Goal: Information Seeking & Learning: Find specific fact

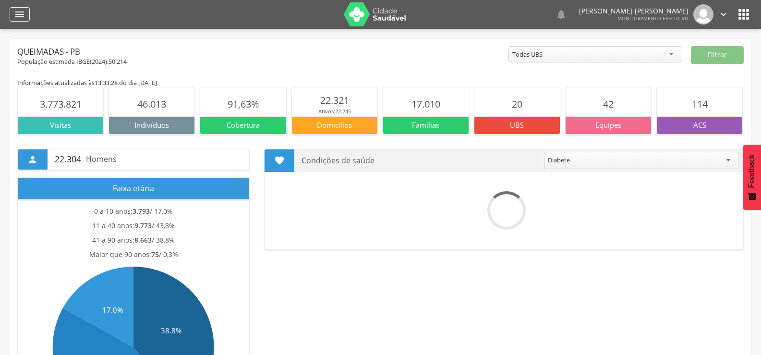
click at [11, 14] on div "" at bounding box center [20, 14] width 20 height 14
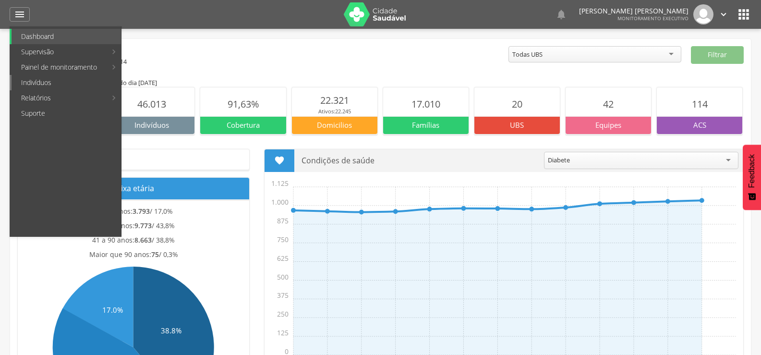
click at [32, 79] on link "Indivíduos" at bounding box center [66, 82] width 109 height 15
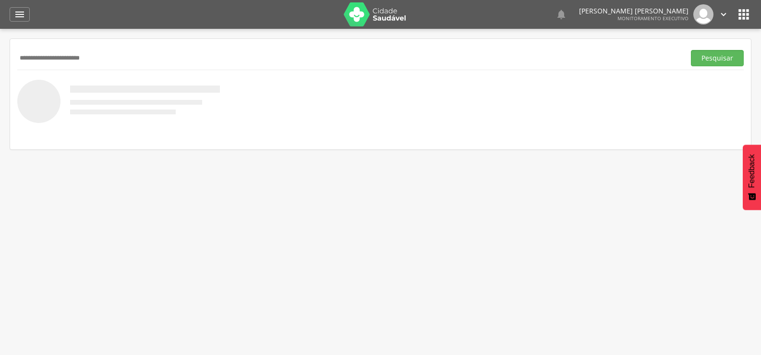
click at [691, 50] on button "Pesquisar" at bounding box center [717, 58] width 53 height 16
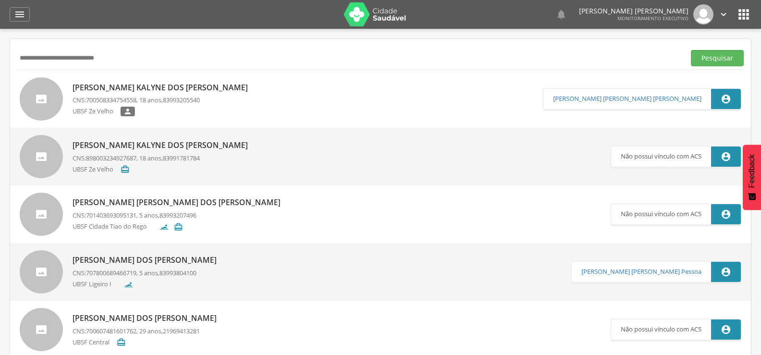
type input "**********"
click at [691, 50] on button "Pesquisar" at bounding box center [717, 58] width 53 height 16
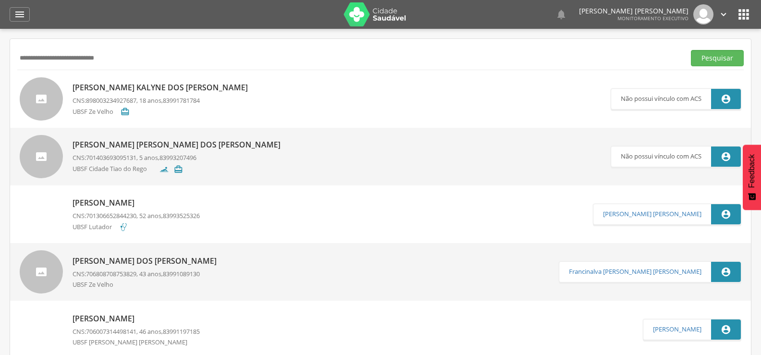
click at [185, 143] on p "[PERSON_NAME] [PERSON_NAME] dos [PERSON_NAME]" at bounding box center [178, 144] width 213 height 11
type input "**********"
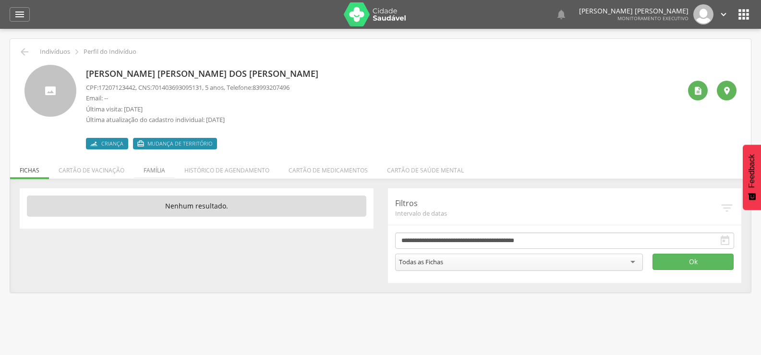
click at [166, 168] on li "Família" at bounding box center [154, 167] width 41 height 23
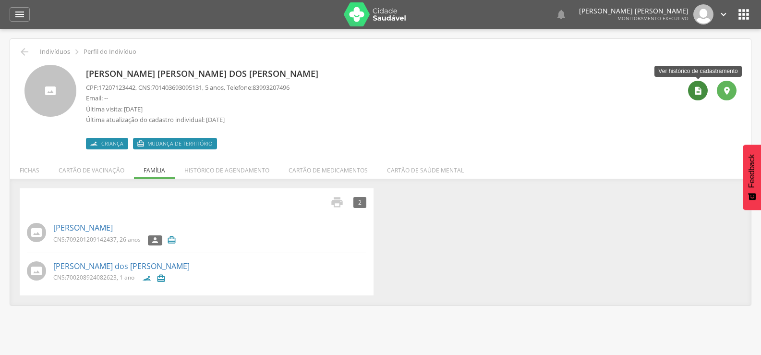
click at [693, 99] on div "" at bounding box center [698, 91] width 20 height 20
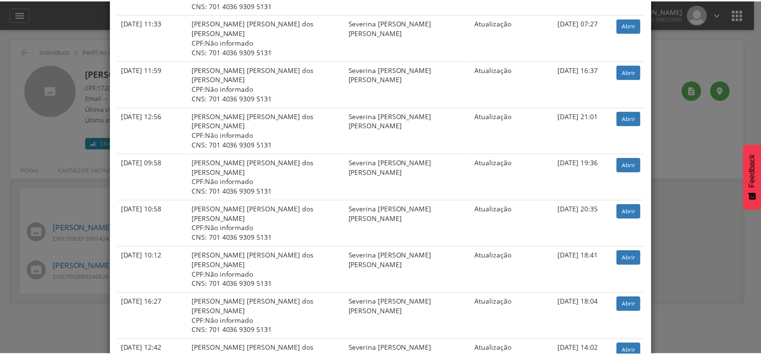
scroll to position [380, 0]
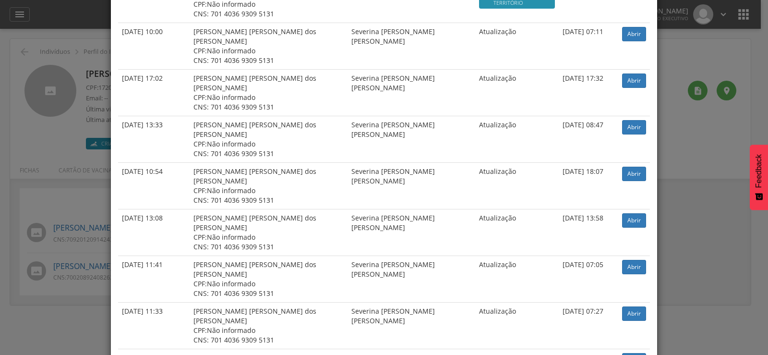
click at [47, 93] on div "× Histórico de cadastramento Data de atendimento Indivíduo ACS Situação Sincron…" at bounding box center [384, 177] width 768 height 355
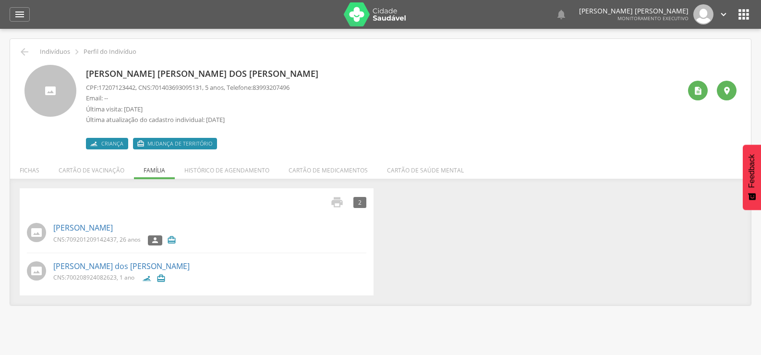
click at [17, 52] on div " Indivíduos  Perfil do Indivíduo [PERSON_NAME] [PERSON_NAME] dos [PERSON_NAME…" at bounding box center [380, 172] width 740 height 266
click at [27, 52] on icon "" at bounding box center [25, 52] width 12 height 12
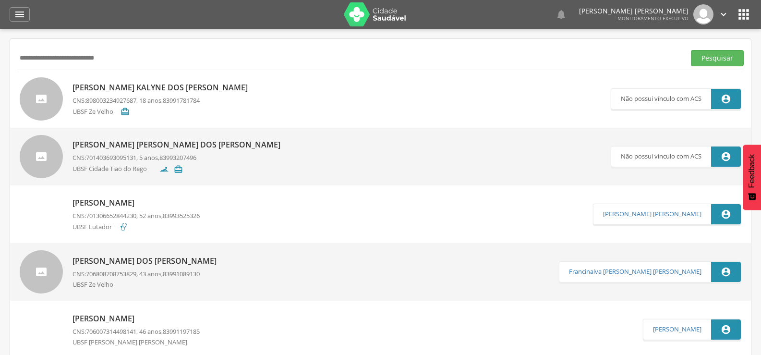
drag, startPoint x: 126, startPoint y: 64, endPoint x: 0, endPoint y: 71, distance: 126.4
click at [0, 72] on div " Supervisão  Distritos  Ubs Coordenador: - Queimadas / PB Intervalo de Tempo…" at bounding box center [380, 206] width 761 height 355
type input "**********"
click at [691, 50] on button "Pesquisar" at bounding box center [717, 58] width 53 height 16
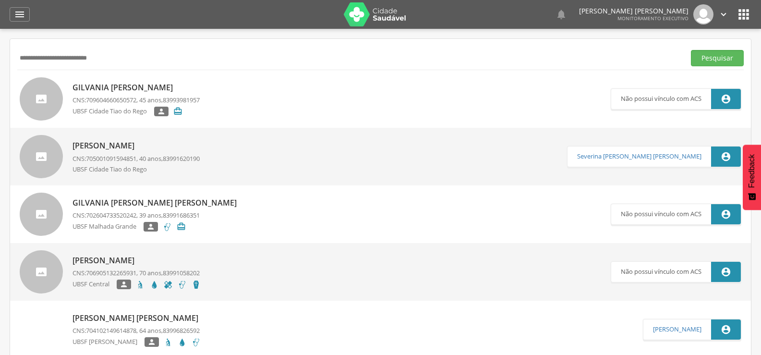
drag, startPoint x: 148, startPoint y: 62, endPoint x: 0, endPoint y: 65, distance: 147.8
click at [0, 65] on div " Supervisão  Distritos  Ubs Coordenador: - Queimadas / PB Intervalo de Tempo…" at bounding box center [380, 206] width 761 height 355
type input "**********"
click at [691, 50] on button "Pesquisar" at bounding box center [717, 58] width 53 height 16
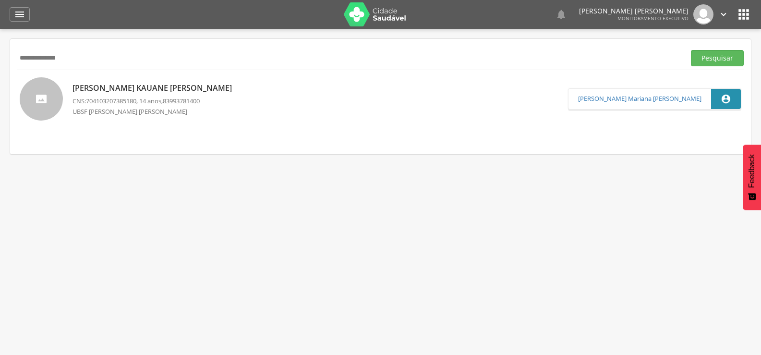
click at [147, 87] on p "[PERSON_NAME] Kauane [PERSON_NAME]" at bounding box center [154, 88] width 164 height 11
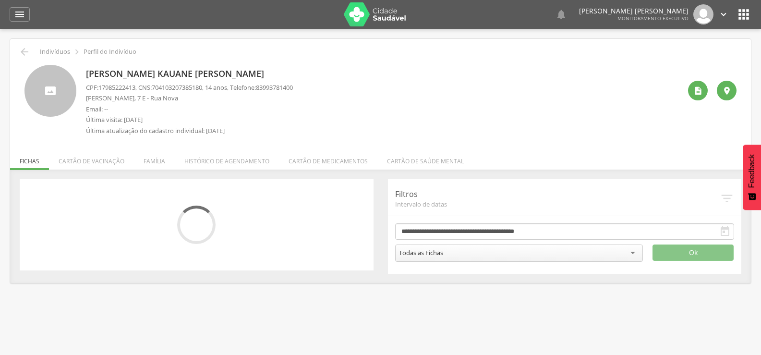
click at [156, 158] on li "Família" at bounding box center [154, 158] width 41 height 23
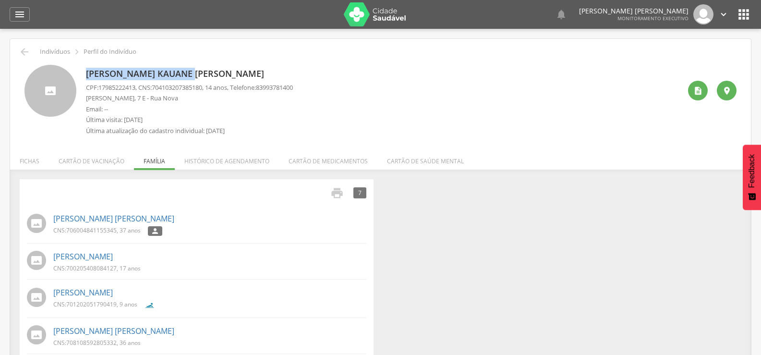
drag, startPoint x: 190, startPoint y: 75, endPoint x: 78, endPoint y: 80, distance: 112.4
click at [78, 80] on div "[PERSON_NAME] Kauane [PERSON_NAME] CPF: 17985222413 , CNS: [PHONE_NUMBER] , 14 …" at bounding box center [380, 102] width 712 height 75
copy div "[PERSON_NAME] Kauane [PERSON_NAME]"
click at [24, 48] on icon "" at bounding box center [25, 52] width 12 height 12
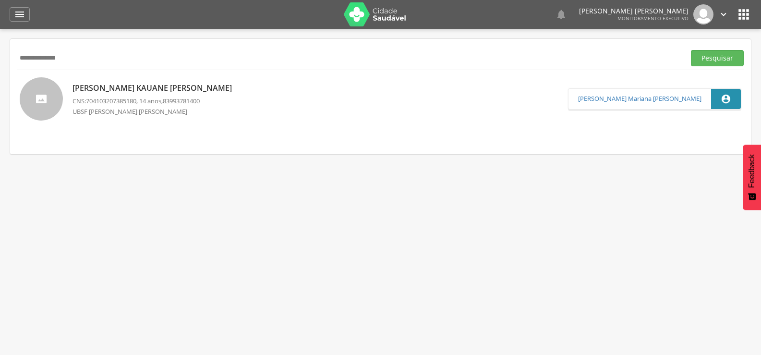
drag, startPoint x: 106, startPoint y: 60, endPoint x: 0, endPoint y: 56, distance: 106.1
click at [0, 56] on div " Supervisão  Distritos  Ubs Coordenador: - Queimadas / PB Intervalo de Tempo…" at bounding box center [380, 206] width 761 height 355
type input "**********"
click at [691, 50] on button "Pesquisar" at bounding box center [717, 58] width 53 height 16
click at [120, 90] on p "[PERSON_NAME] [PERSON_NAME]" at bounding box center [141, 87] width 138 height 11
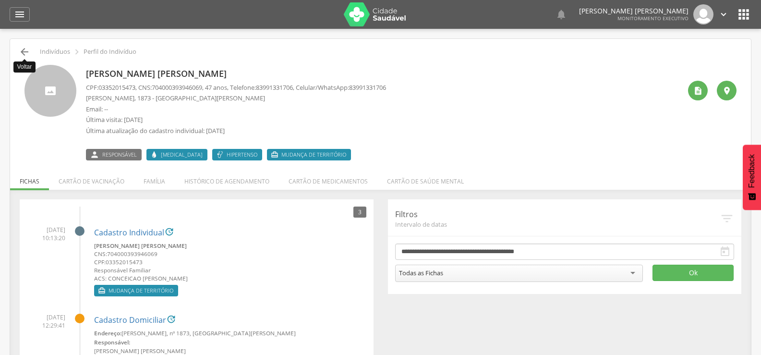
click at [29, 52] on icon "" at bounding box center [25, 52] width 12 height 12
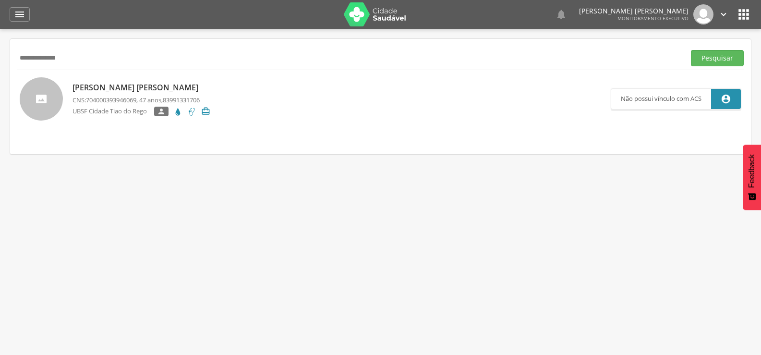
drag, startPoint x: 81, startPoint y: 58, endPoint x: 0, endPoint y: 70, distance: 82.1
click at [0, 68] on div " Supervisão  Distritos  Ubs Coordenador: - Queimadas / PB Intervalo de Tempo…" at bounding box center [380, 206] width 761 height 355
type input "**********"
click at [691, 50] on button "Pesquisar" at bounding box center [717, 58] width 53 height 16
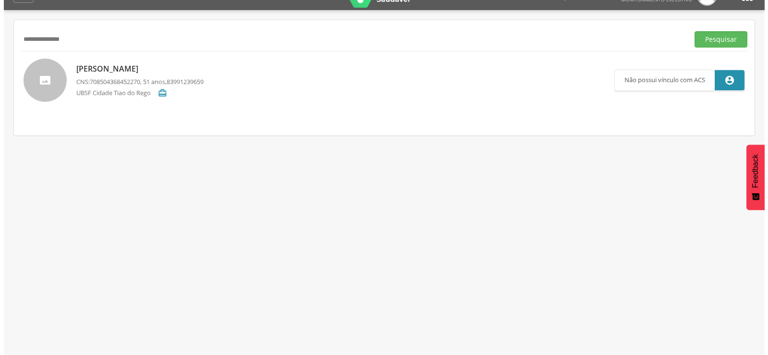
scroll to position [29, 0]
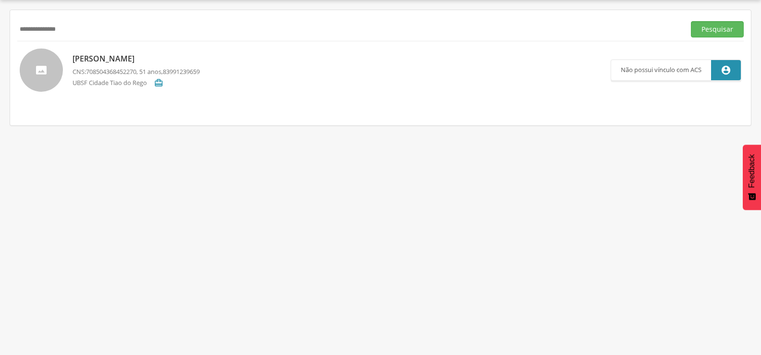
click at [164, 62] on p "[PERSON_NAME]" at bounding box center [135, 58] width 127 height 11
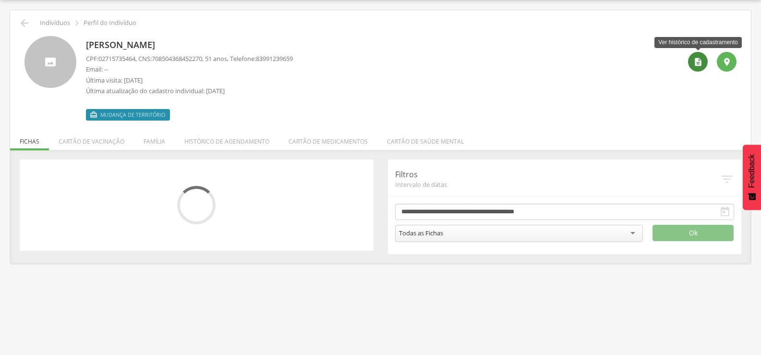
click at [702, 61] on icon "" at bounding box center [698, 62] width 10 height 10
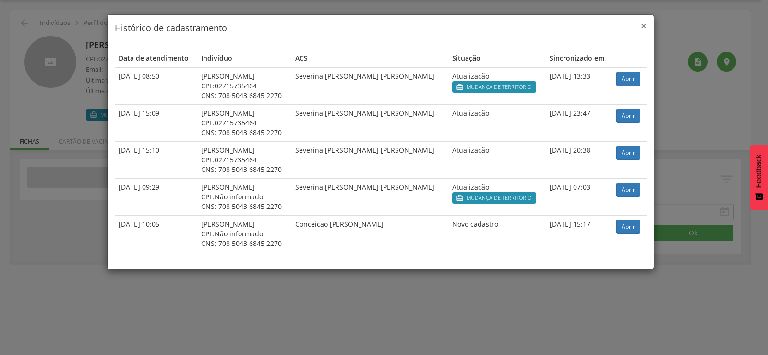
click at [645, 26] on span "×" at bounding box center [644, 25] width 6 height 13
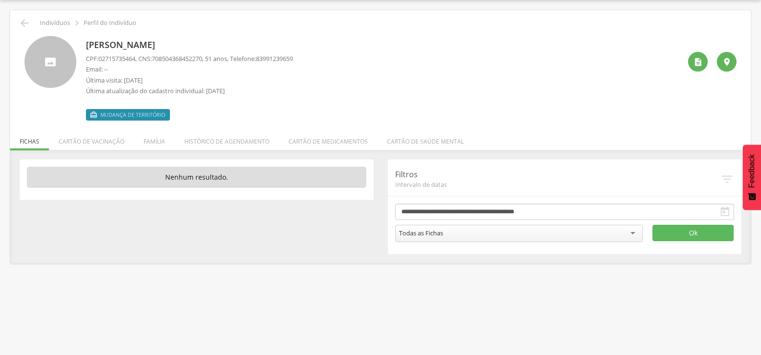
click at [31, 23] on div " Indivíduos  Perfil do Indivíduo" at bounding box center [380, 23] width 726 height 12
click at [26, 21] on icon "" at bounding box center [25, 23] width 12 height 12
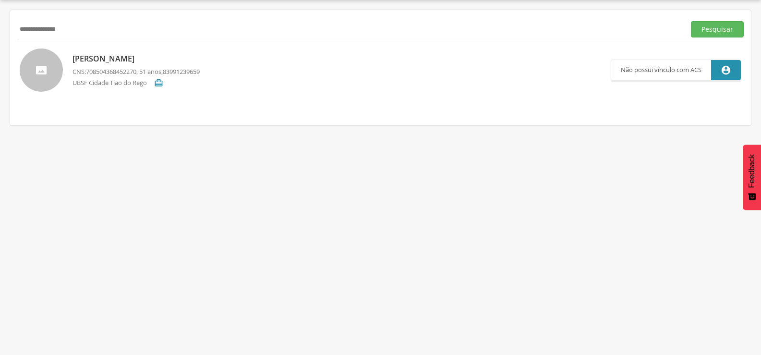
drag, startPoint x: 132, startPoint y: 28, endPoint x: 0, endPoint y: 49, distance: 134.1
click at [0, 43] on div " Supervisão  Distritos  Ubs Coordenador: - Queimadas / PB Intervalo de Tempo…" at bounding box center [380, 177] width 761 height 355
click at [691, 21] on button "Pesquisar" at bounding box center [717, 29] width 53 height 16
type input "*"
type input "**********"
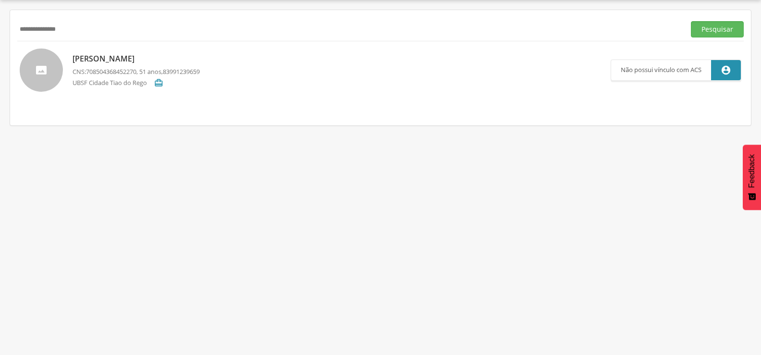
click at [691, 21] on button "Pesquisar" at bounding box center [717, 29] width 53 height 16
click at [149, 55] on p "[PERSON_NAME]" at bounding box center [135, 58] width 127 height 11
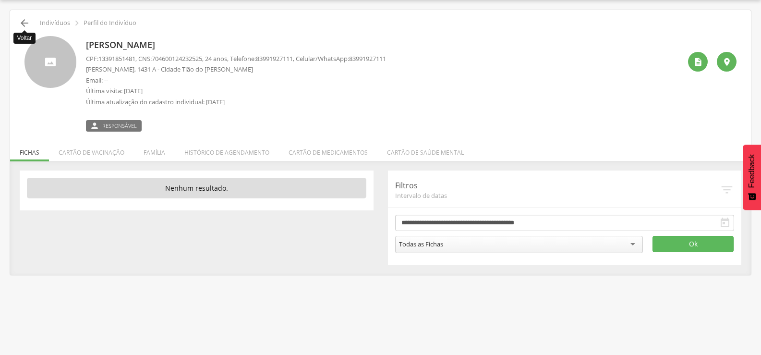
click at [27, 22] on icon "" at bounding box center [25, 23] width 12 height 12
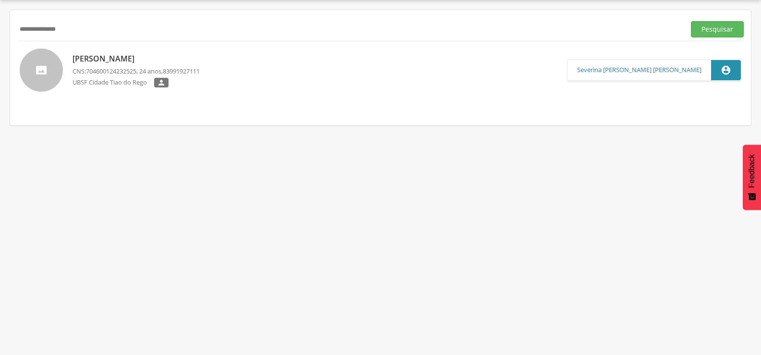
click at [86, 60] on p "[PERSON_NAME]" at bounding box center [135, 58] width 127 height 11
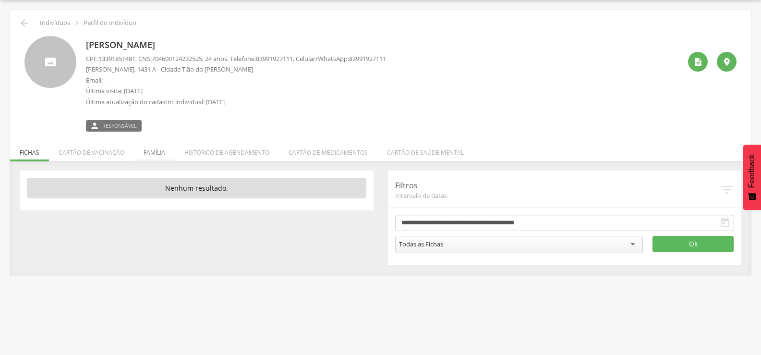
click at [143, 156] on li "Família" at bounding box center [154, 150] width 41 height 23
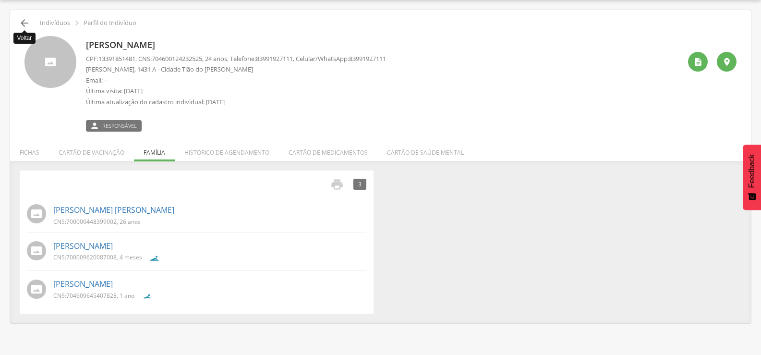
click at [26, 18] on icon "" at bounding box center [25, 23] width 12 height 12
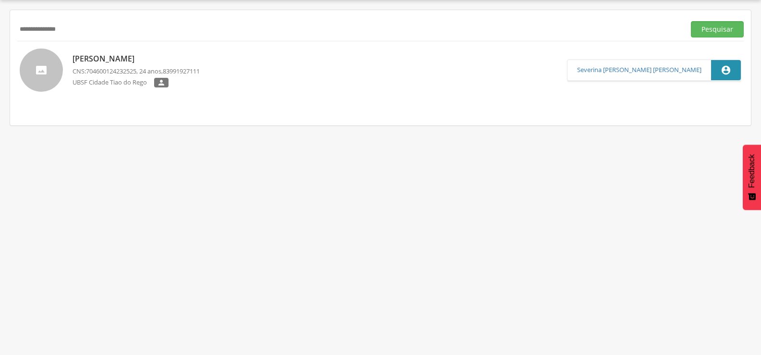
drag, startPoint x: 90, startPoint y: 32, endPoint x: 0, endPoint y: 59, distance: 94.0
click at [0, 58] on div " Supervisão  Distritos  Ubs Coordenador: - Queimadas / PB Intervalo de Tempo…" at bounding box center [380, 177] width 761 height 355
type input "**********"
click at [691, 21] on button "Pesquisar" at bounding box center [717, 29] width 53 height 16
click at [148, 50] on div "[PERSON_NAME] [PERSON_NAME] CNS: 704602125340927 , 1 ano, 83996541460 UBSF Vila…" at bounding box center [137, 70] width 131 height 40
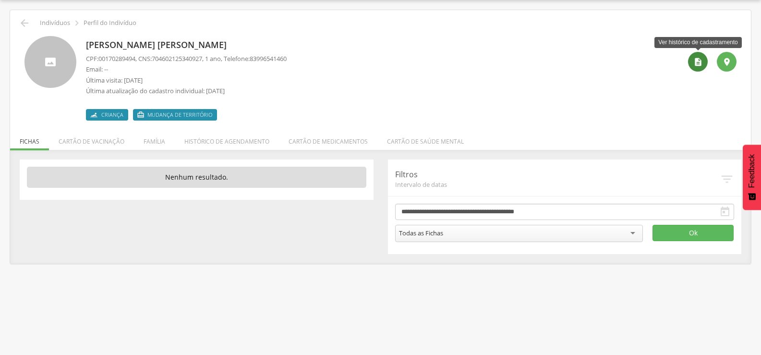
click at [688, 63] on div "" at bounding box center [698, 62] width 20 height 20
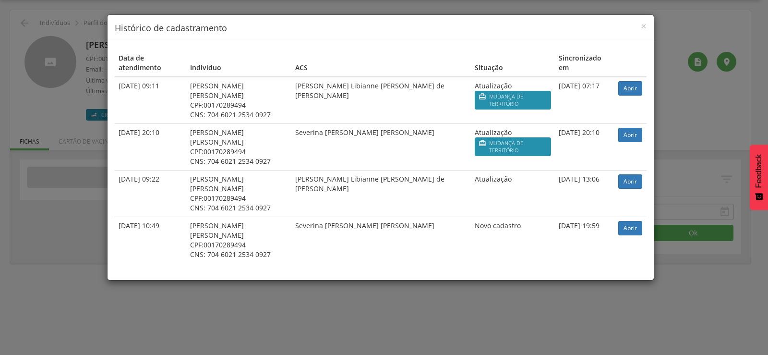
click at [4, 97] on div "× Histórico de cadastramento Data de atendimento Indivíduo ACS Situação Sincron…" at bounding box center [384, 177] width 768 height 355
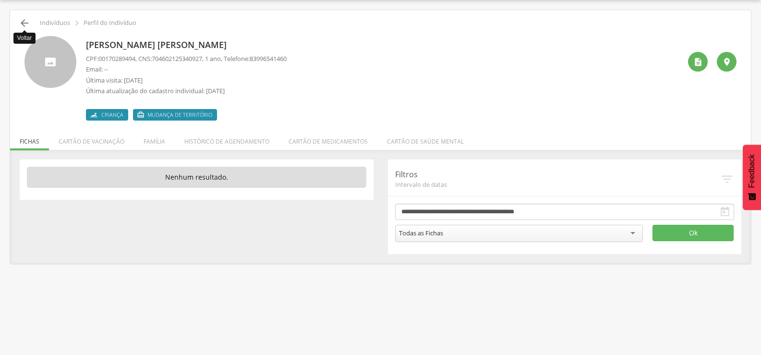
click at [20, 24] on icon "" at bounding box center [25, 23] width 12 height 12
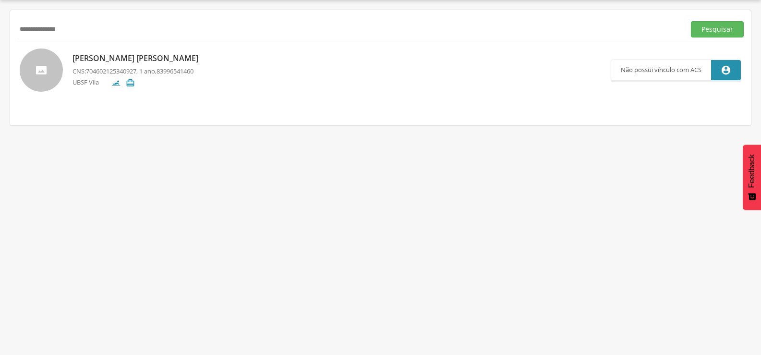
drag, startPoint x: 126, startPoint y: 25, endPoint x: 0, endPoint y: 42, distance: 126.9
click at [0, 40] on div " Supervisão  Distritos  Ubs Coordenador: - Queimadas / PB Intervalo de Tempo…" at bounding box center [380, 177] width 761 height 355
type input "**********"
click at [691, 21] on button "Pesquisar" at bounding box center [717, 29] width 53 height 16
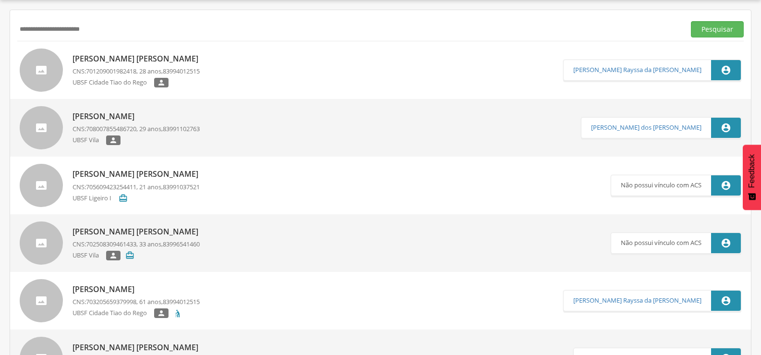
click at [143, 233] on p "[PERSON_NAME] [PERSON_NAME]" at bounding box center [137, 231] width 131 height 11
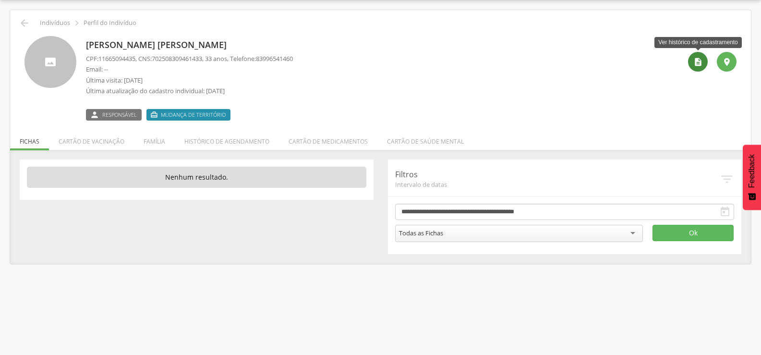
click at [692, 63] on div "" at bounding box center [698, 62] width 20 height 20
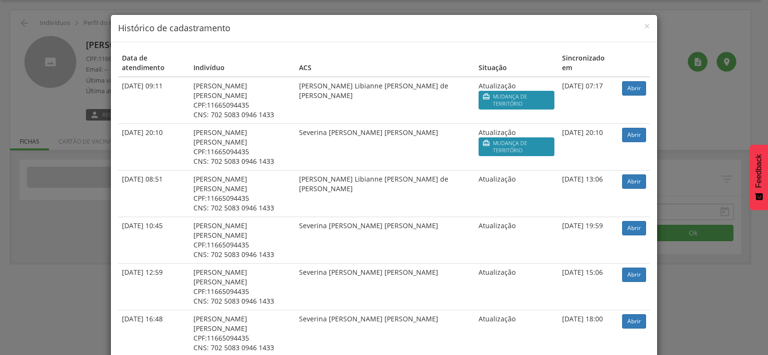
click at [1, 124] on div "× Histórico de cadastramento Data de atendimento Indivíduo ACS Situação Sincron…" at bounding box center [384, 177] width 768 height 355
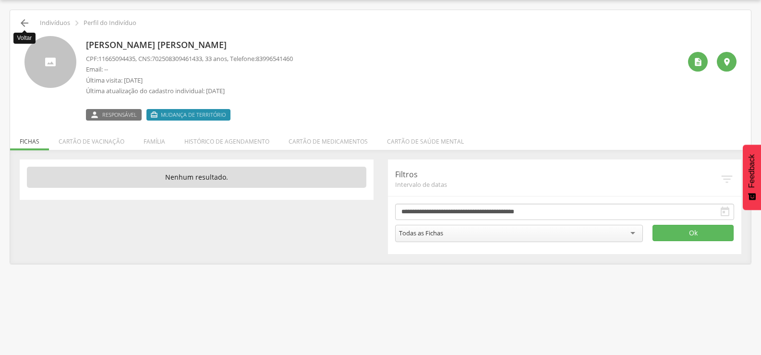
click at [21, 23] on icon "" at bounding box center [25, 23] width 12 height 12
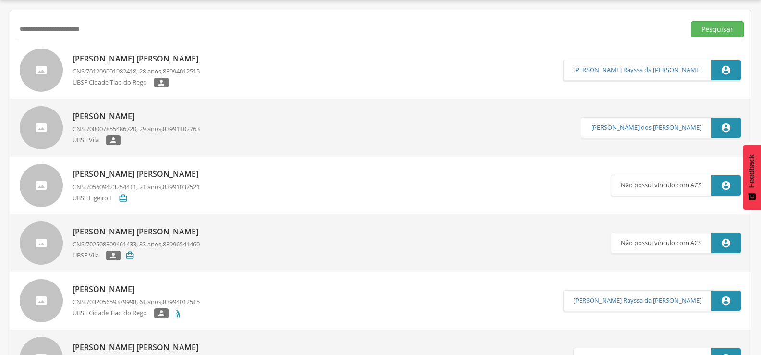
drag, startPoint x: 96, startPoint y: 35, endPoint x: 0, endPoint y: 50, distance: 97.7
click at [0, 49] on div " Supervisão  Distritos  Ubs Coordenador: - Queimadas / PB Intervalo de Tempo…" at bounding box center [380, 177] width 761 height 355
paste input "**********"
type input "**********"
click at [691, 21] on button "Pesquisar" at bounding box center [717, 29] width 53 height 16
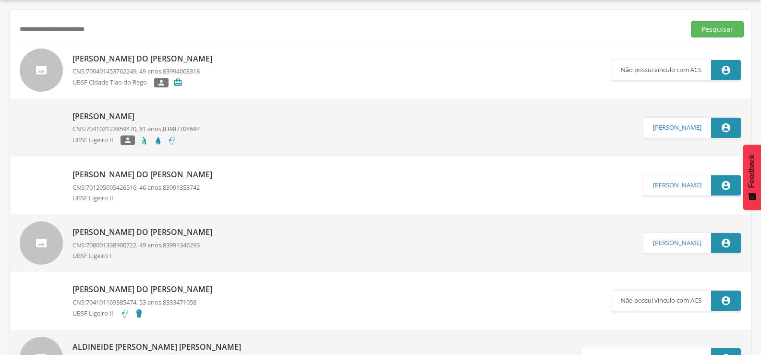
click at [115, 112] on p "[PERSON_NAME]" at bounding box center [135, 116] width 127 height 11
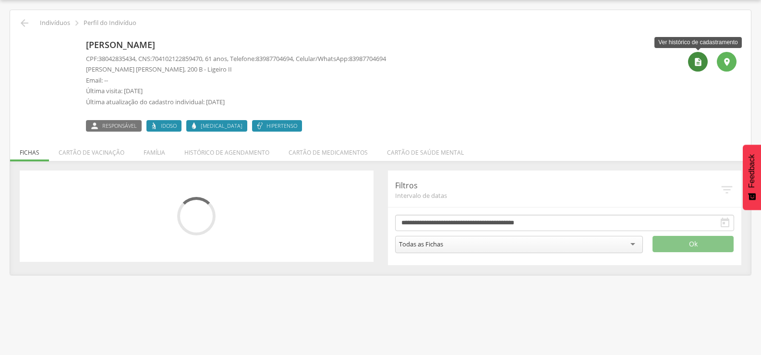
click at [700, 65] on icon "" at bounding box center [698, 62] width 10 height 10
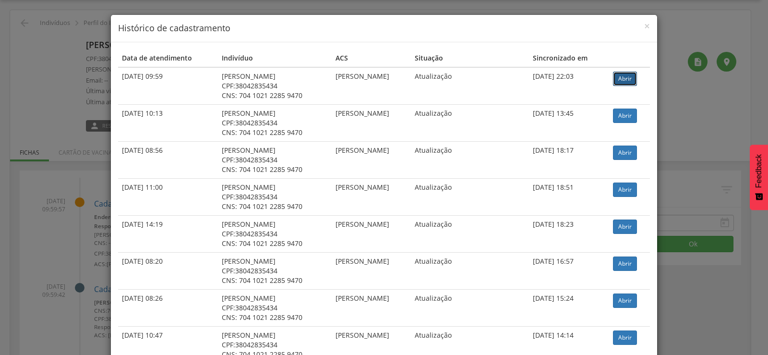
click at [620, 80] on link "Abrir" at bounding box center [625, 79] width 24 height 14
click at [50, 129] on div "× Histórico de cadastramento Data de atendimento Indivíduo ACS Situação Sincron…" at bounding box center [384, 177] width 768 height 355
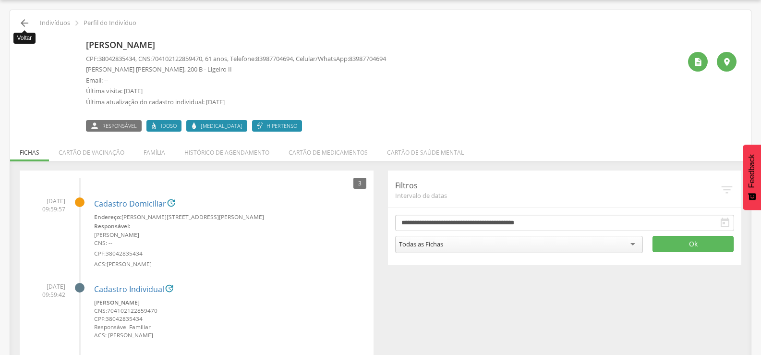
click at [20, 25] on icon "" at bounding box center [25, 23] width 12 height 12
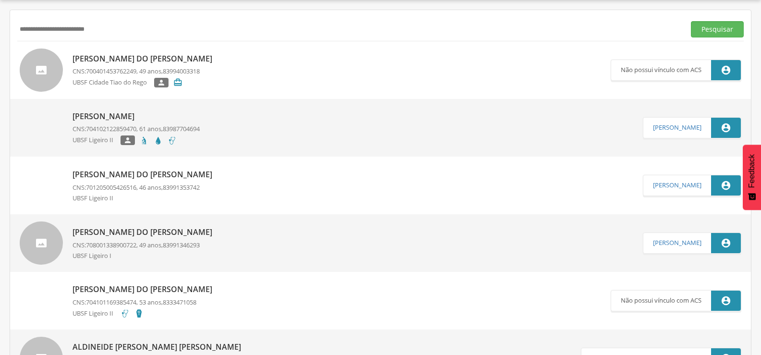
click at [117, 58] on p "[PERSON_NAME] do [PERSON_NAME]" at bounding box center [144, 58] width 144 height 11
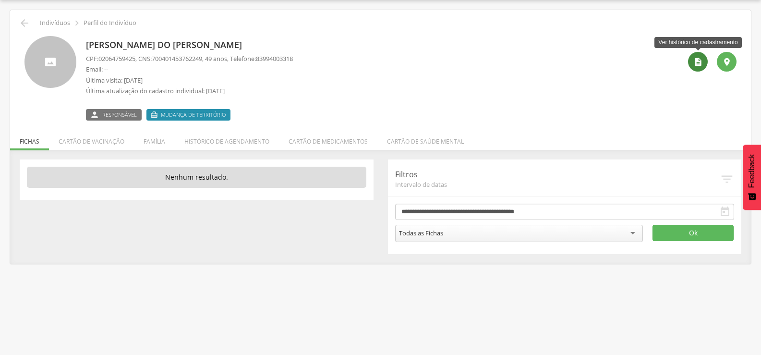
click at [691, 65] on div "" at bounding box center [698, 62] width 20 height 20
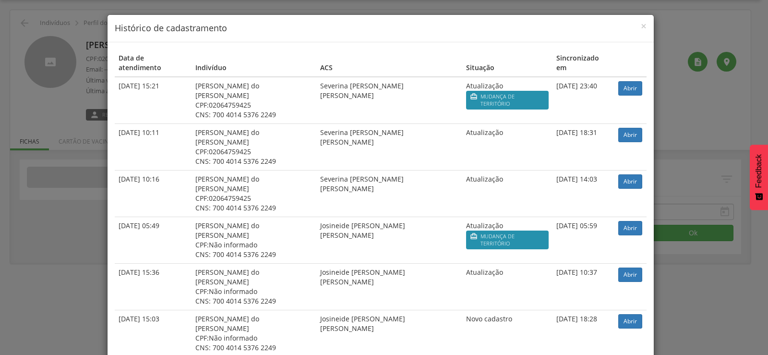
click at [45, 146] on div "× Histórico de cadastramento Data de atendimento Indivíduo ACS Situação Sincron…" at bounding box center [384, 177] width 768 height 355
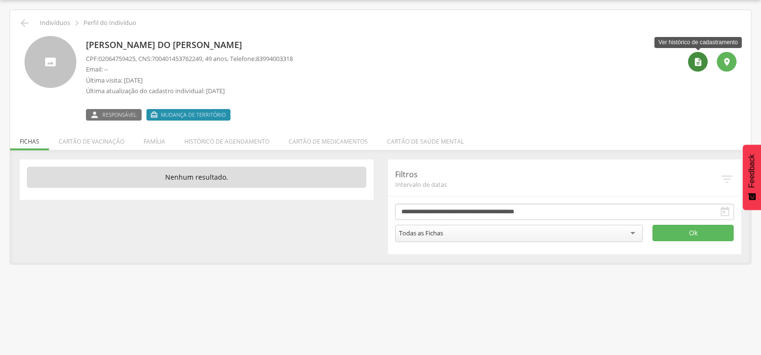
click at [696, 65] on icon "" at bounding box center [698, 62] width 10 height 10
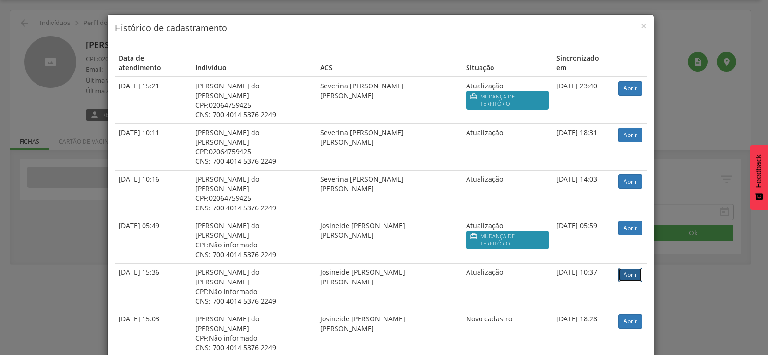
click at [621, 267] on link "Abrir" at bounding box center [630, 274] width 24 height 14
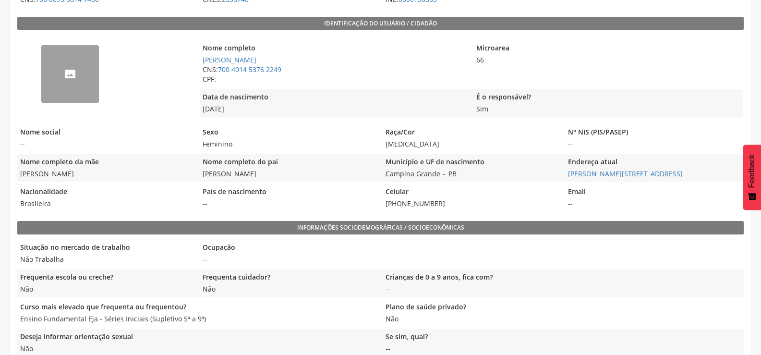
scroll to position [192, 0]
